Goal: Information Seeking & Learning: Learn about a topic

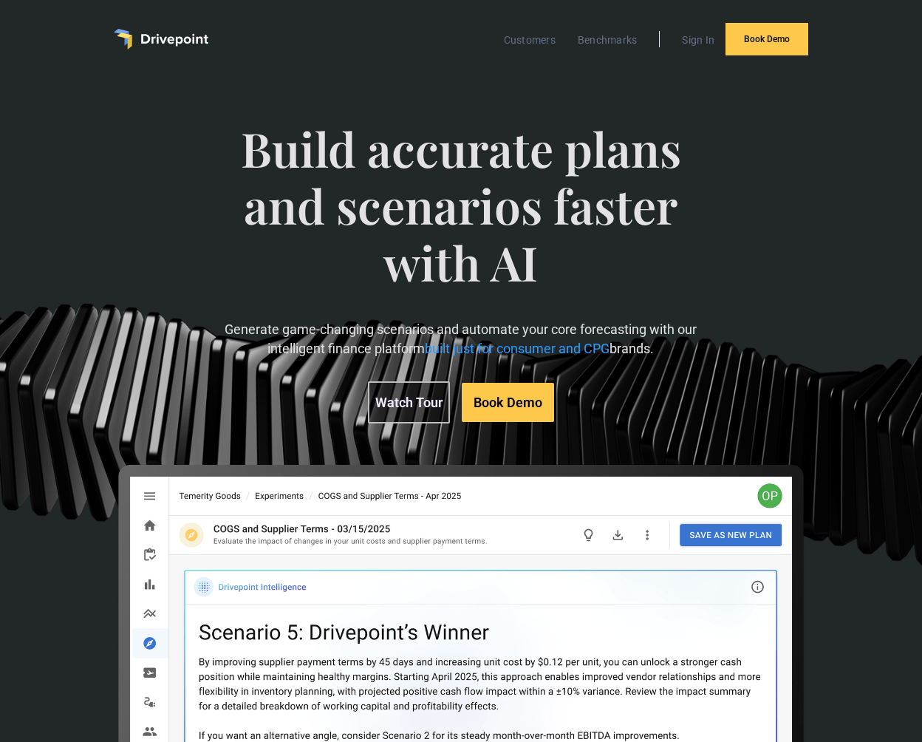
click at [404, 404] on link "Watch Tour" at bounding box center [409, 402] width 82 height 42
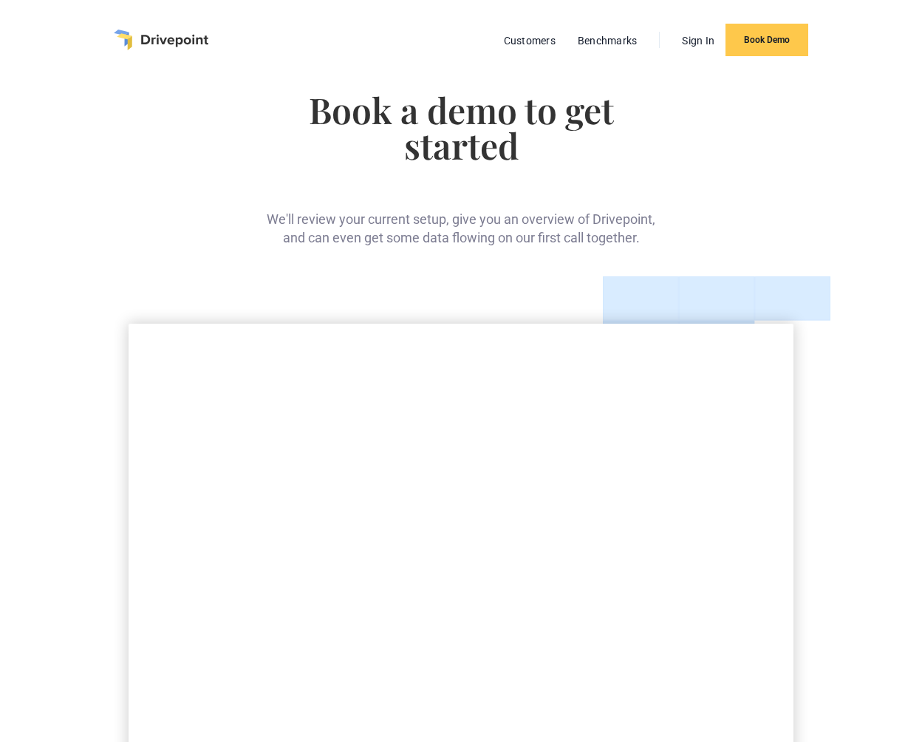
click at [174, 39] on img "home" at bounding box center [161, 40] width 95 height 21
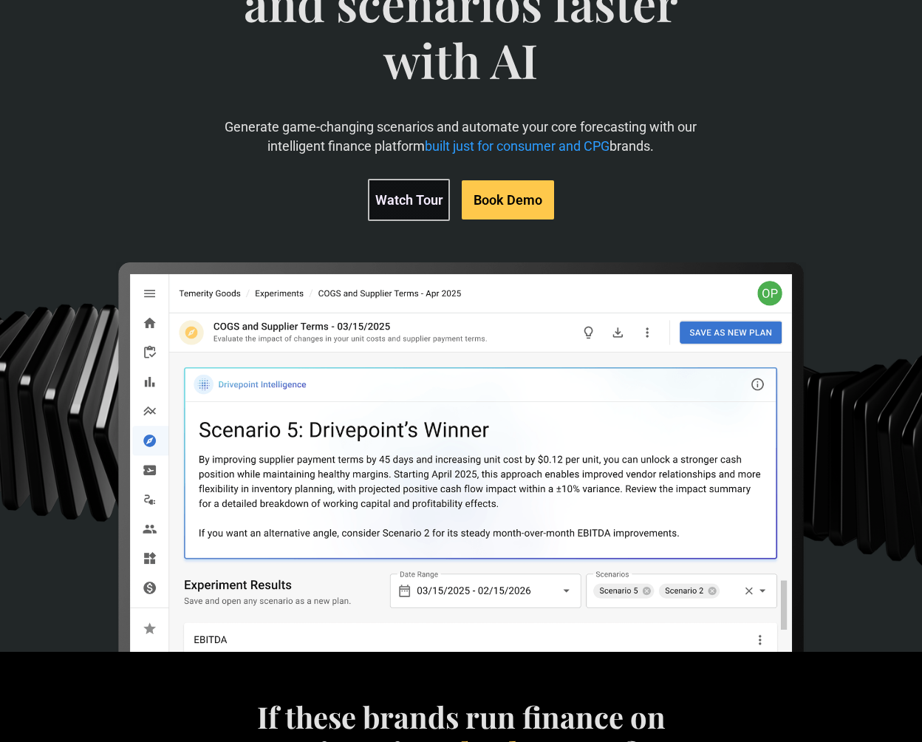
scroll to position [188, 0]
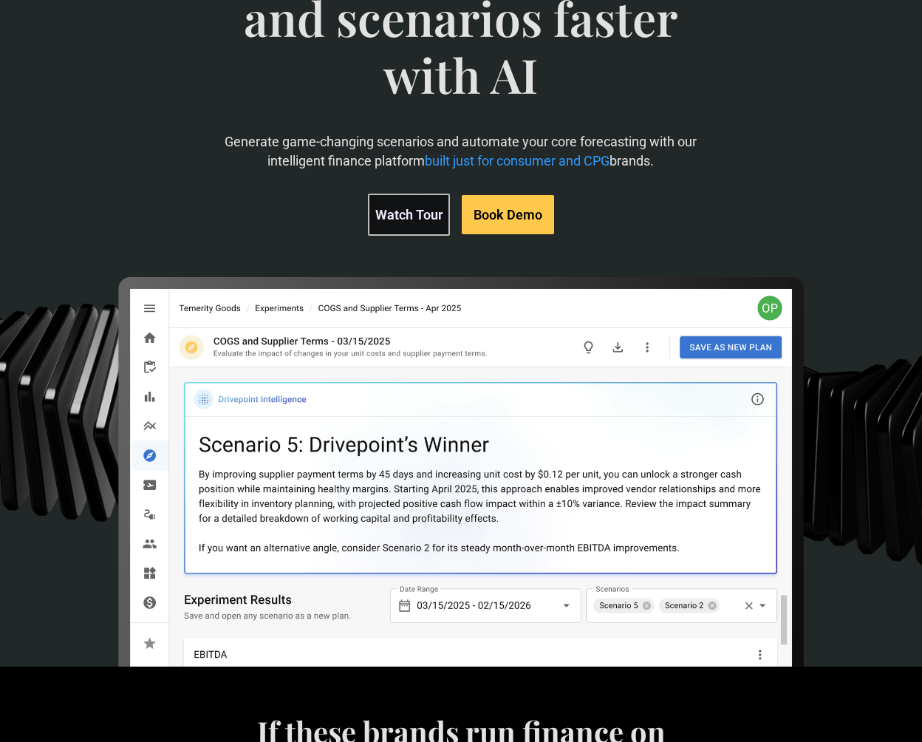
click at [406, 219] on link "Watch Tour" at bounding box center [409, 215] width 82 height 42
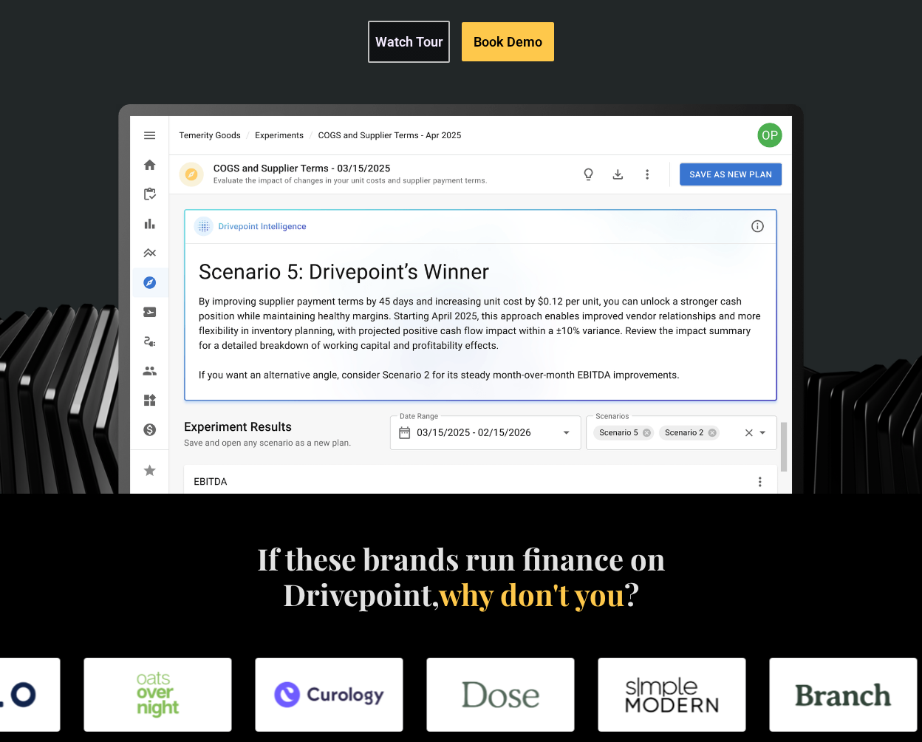
scroll to position [0, 0]
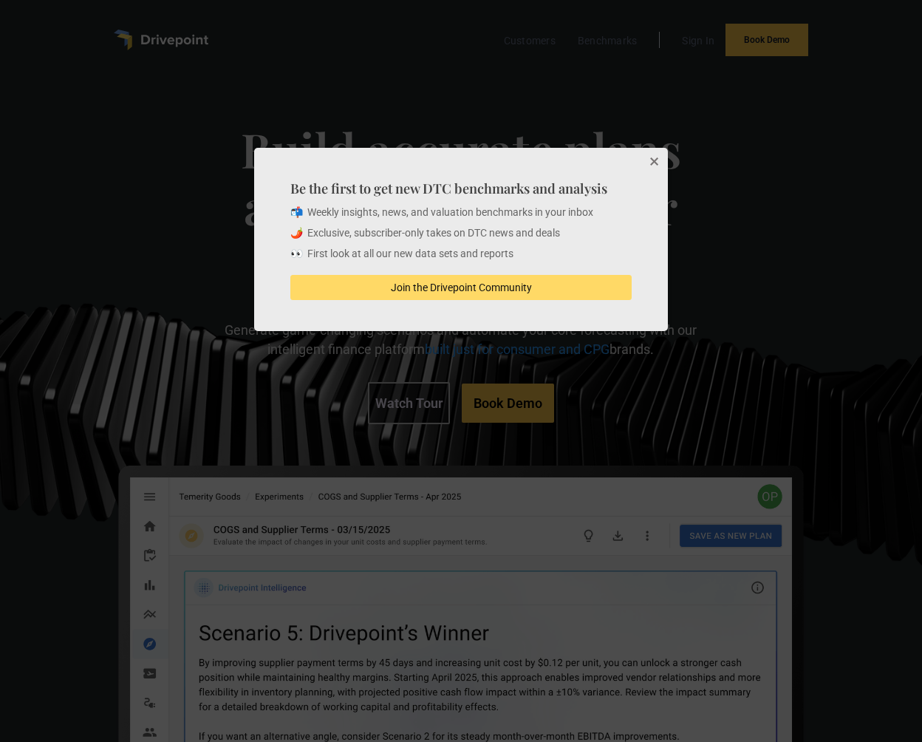
click at [179, 41] on div at bounding box center [461, 371] width 922 height 742
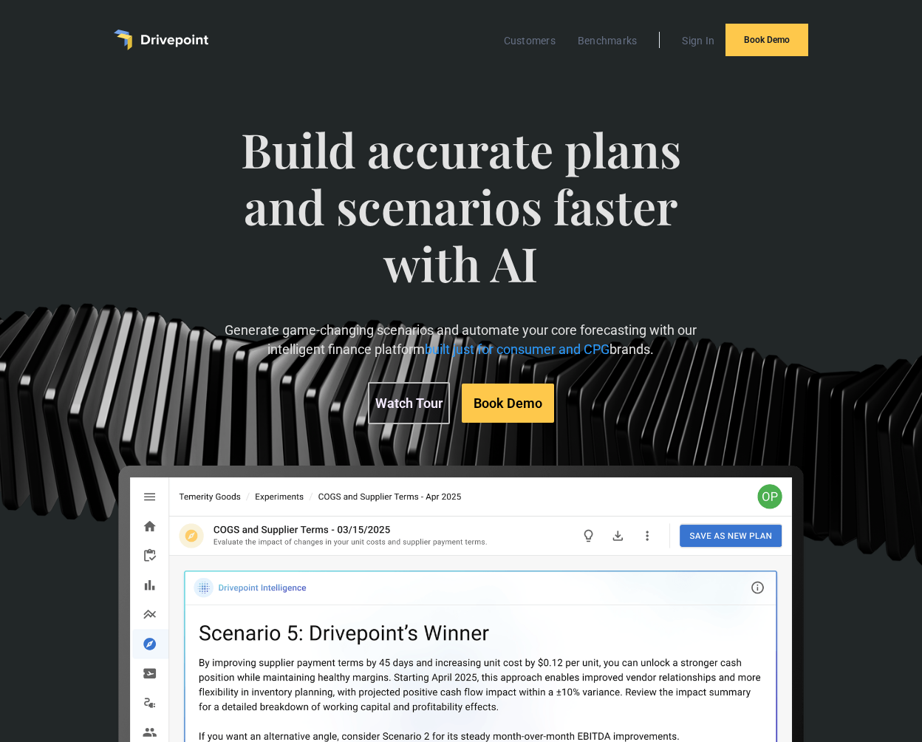
click at [179, 41] on img "home" at bounding box center [161, 40] width 95 height 21
